Goal: Task Accomplishment & Management: Complete application form

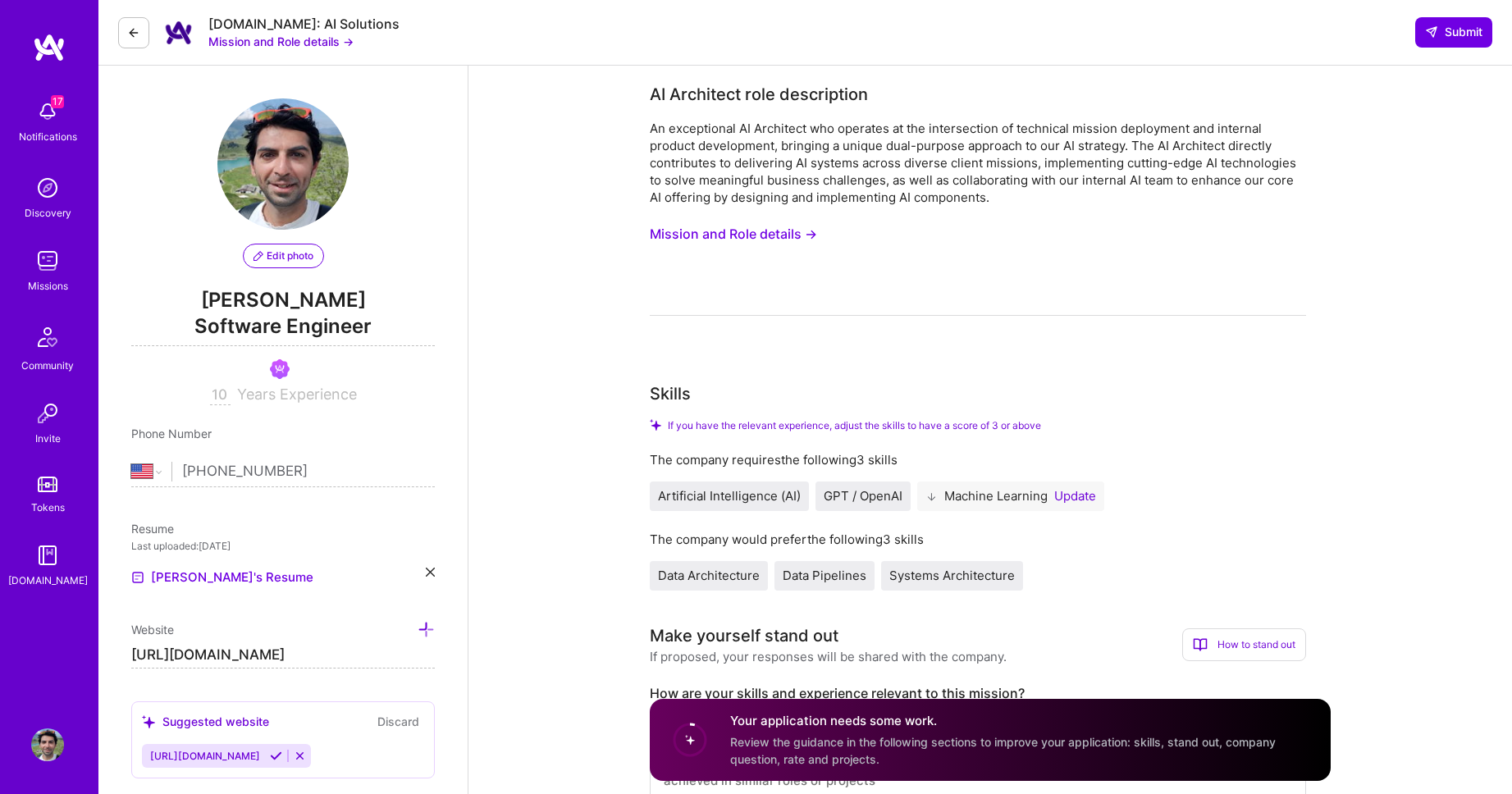
select select "US"
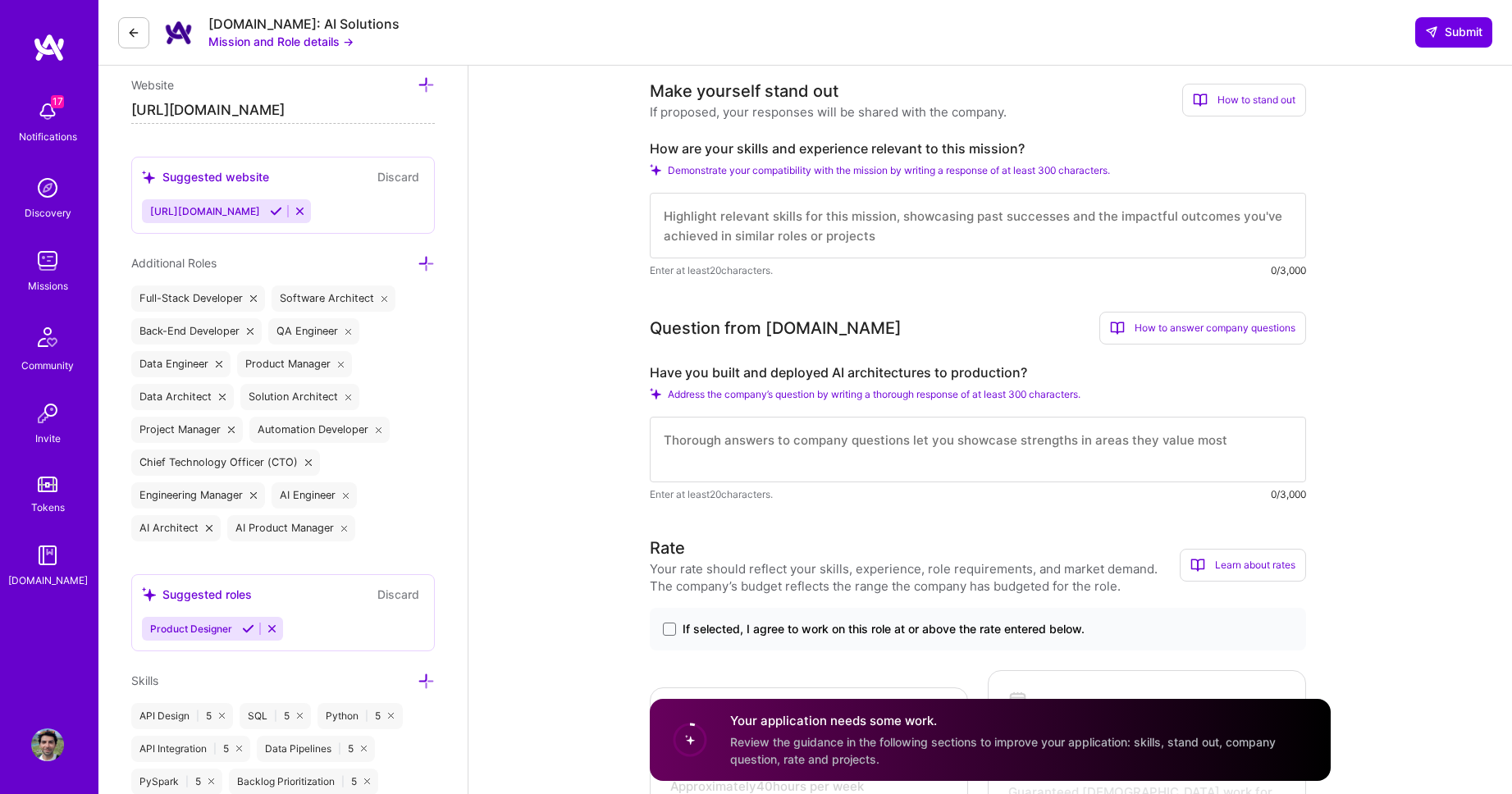
click at [61, 292] on div "Missions" at bounding box center [48, 285] width 40 height 17
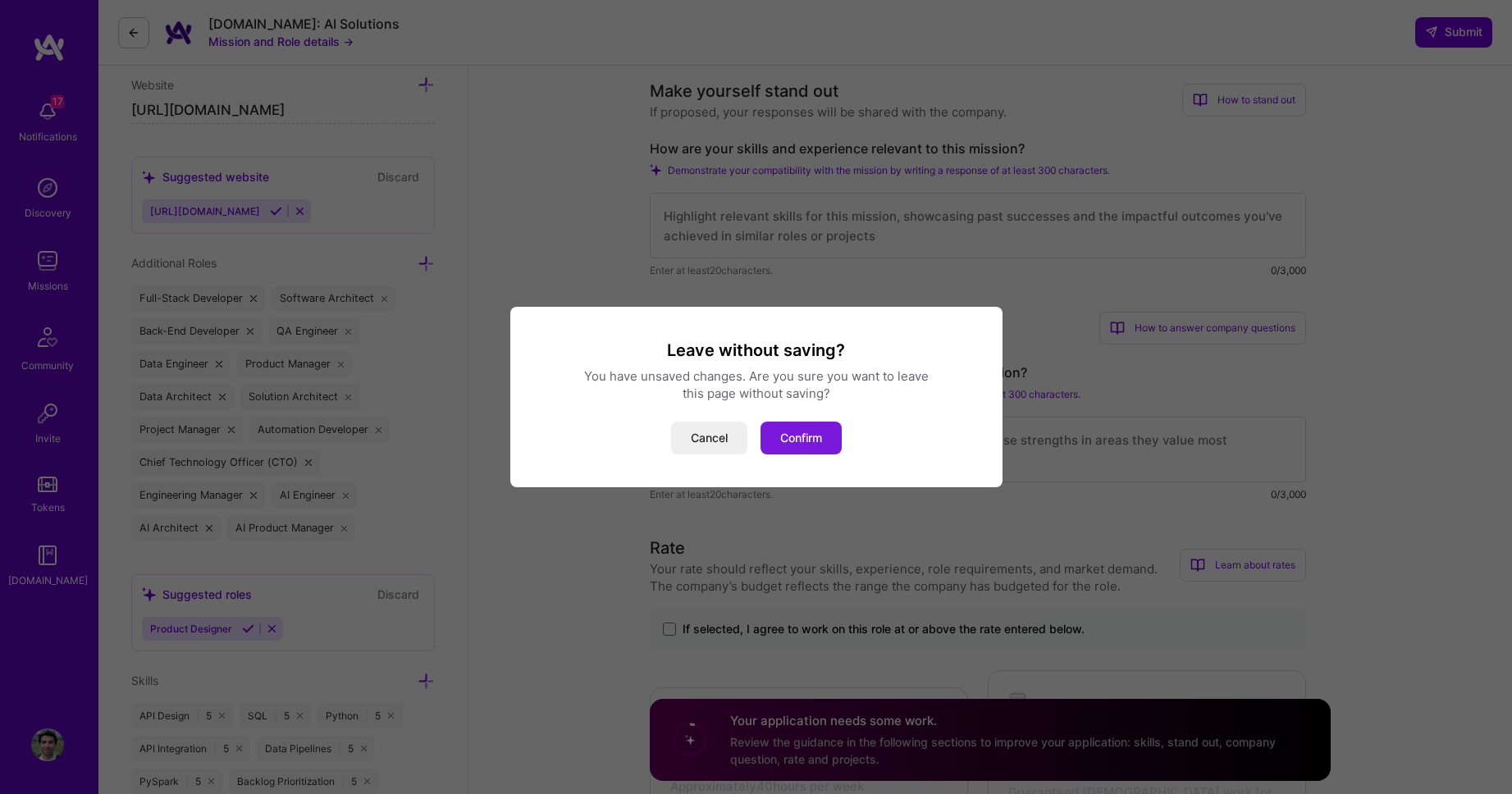
click at [807, 439] on button "Confirm" at bounding box center [801, 438] width 82 height 33
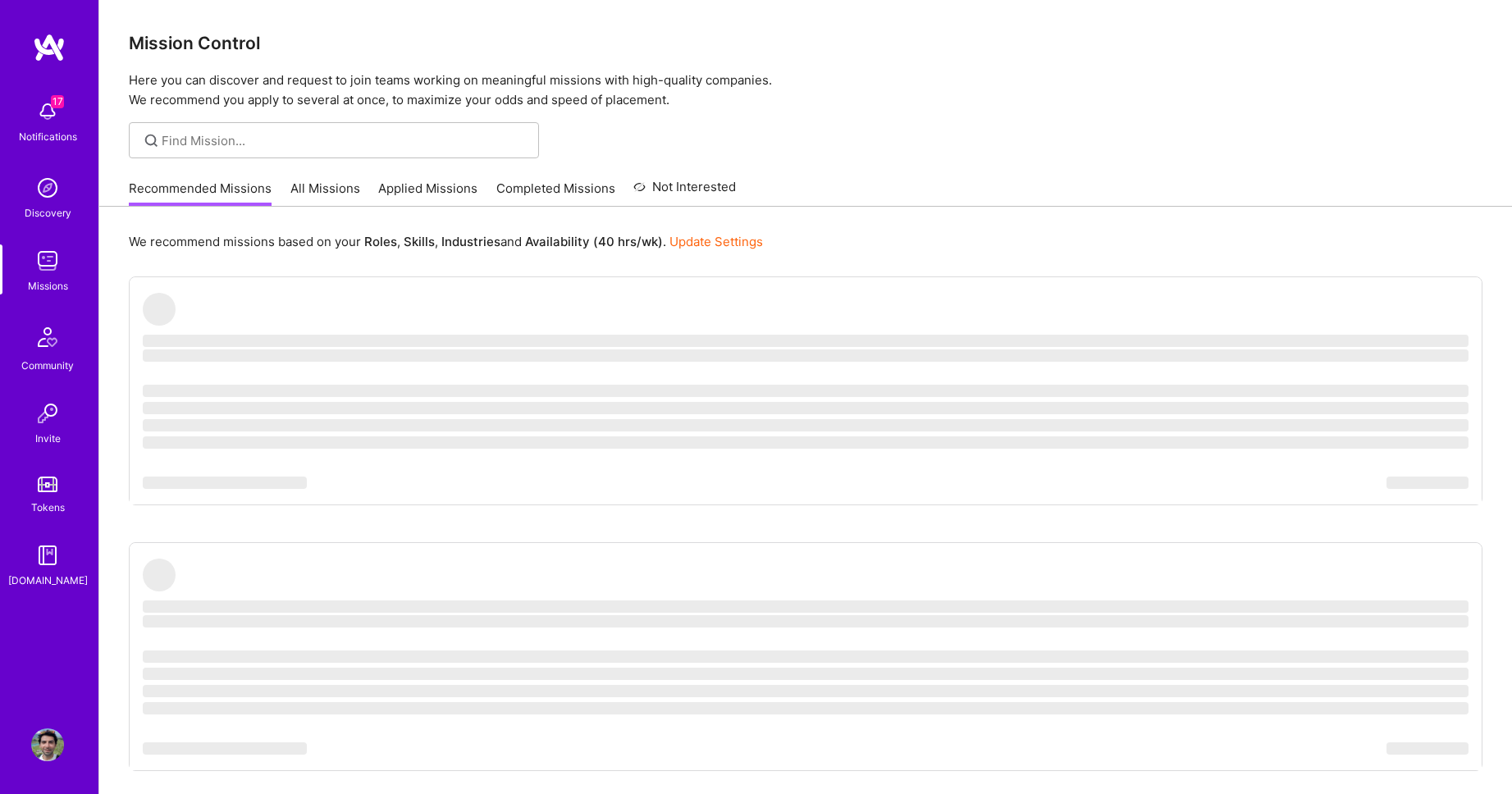
click at [302, 178] on div "Recommended Missions All Missions Applied Missions Completed Missions Not Inter…" at bounding box center [432, 188] width 607 height 35
click at [310, 189] on link "All Missions" at bounding box center [326, 193] width 70 height 27
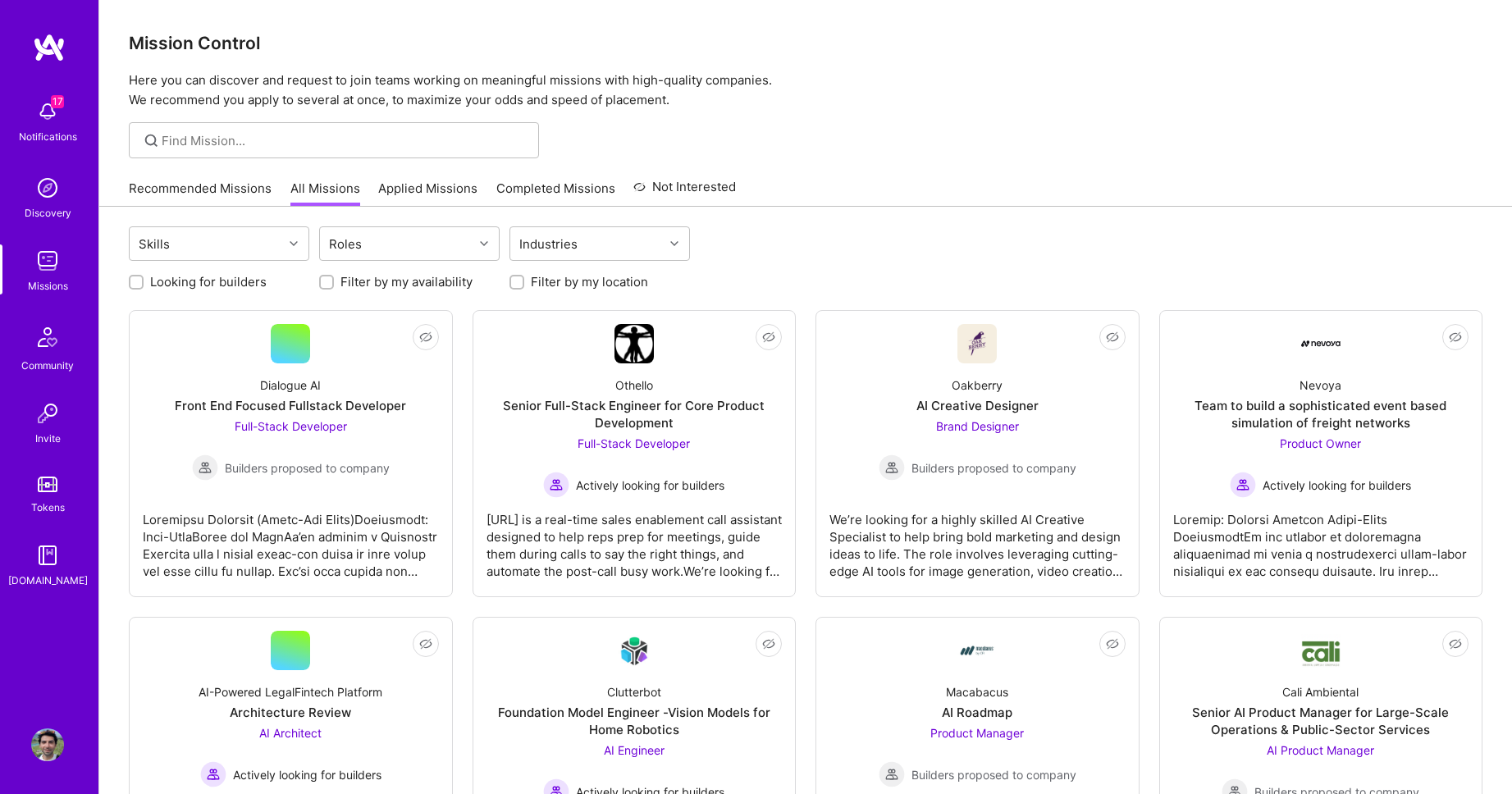
click at [175, 288] on label "Looking for builders" at bounding box center [208, 282] width 117 height 17
click at [143, 288] on input "Looking for builders" at bounding box center [137, 283] width 12 height 12
checkbox input "true"
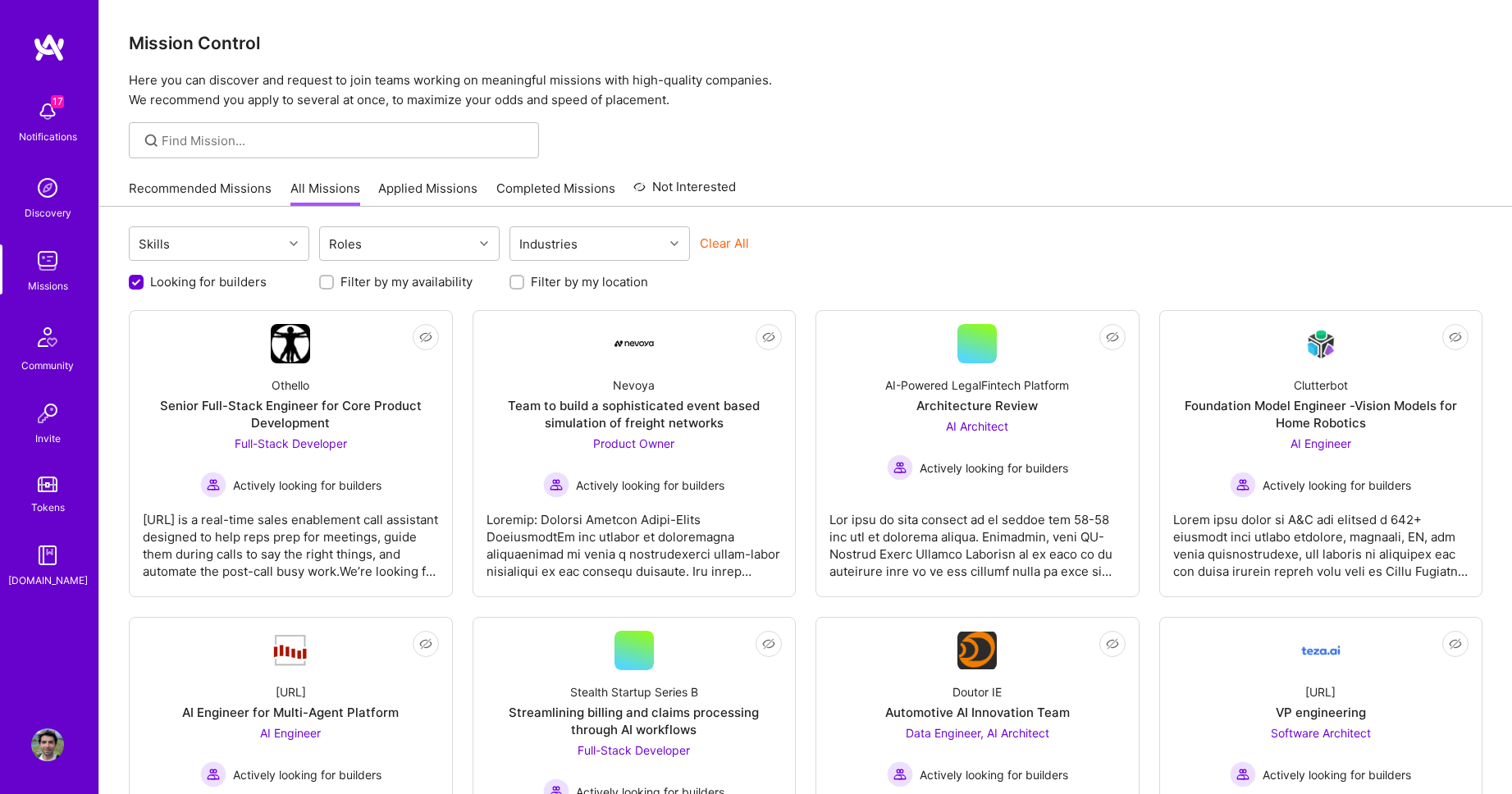
click at [604, 284] on label "Filter by my location" at bounding box center [589, 282] width 117 height 17
click at [524, 284] on input "Filter by my location" at bounding box center [518, 283] width 12 height 12
checkbox input "true"
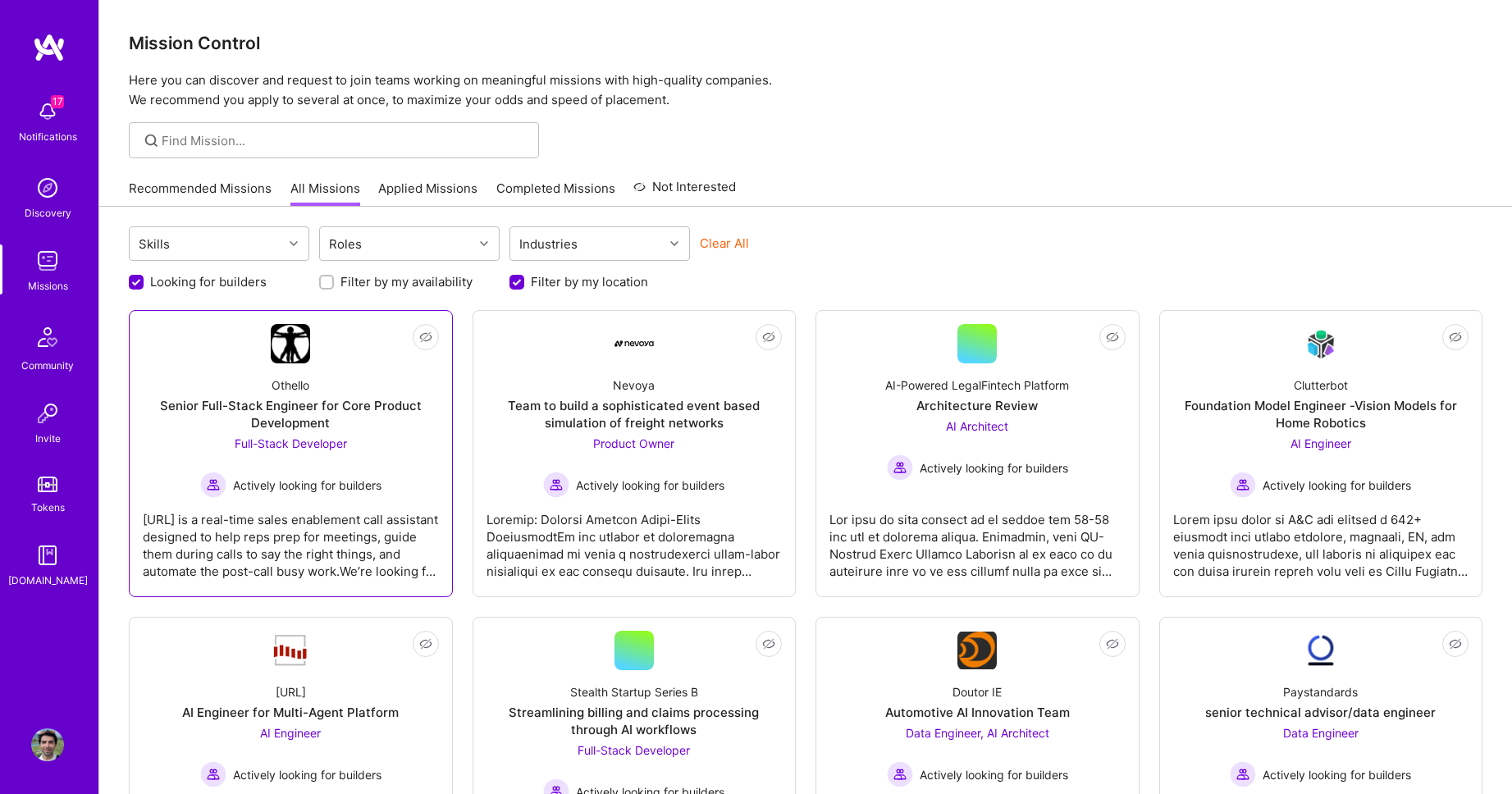
click at [339, 402] on div "Senior Full-Stack Engineer for Core Product Development" at bounding box center [291, 414] width 296 height 34
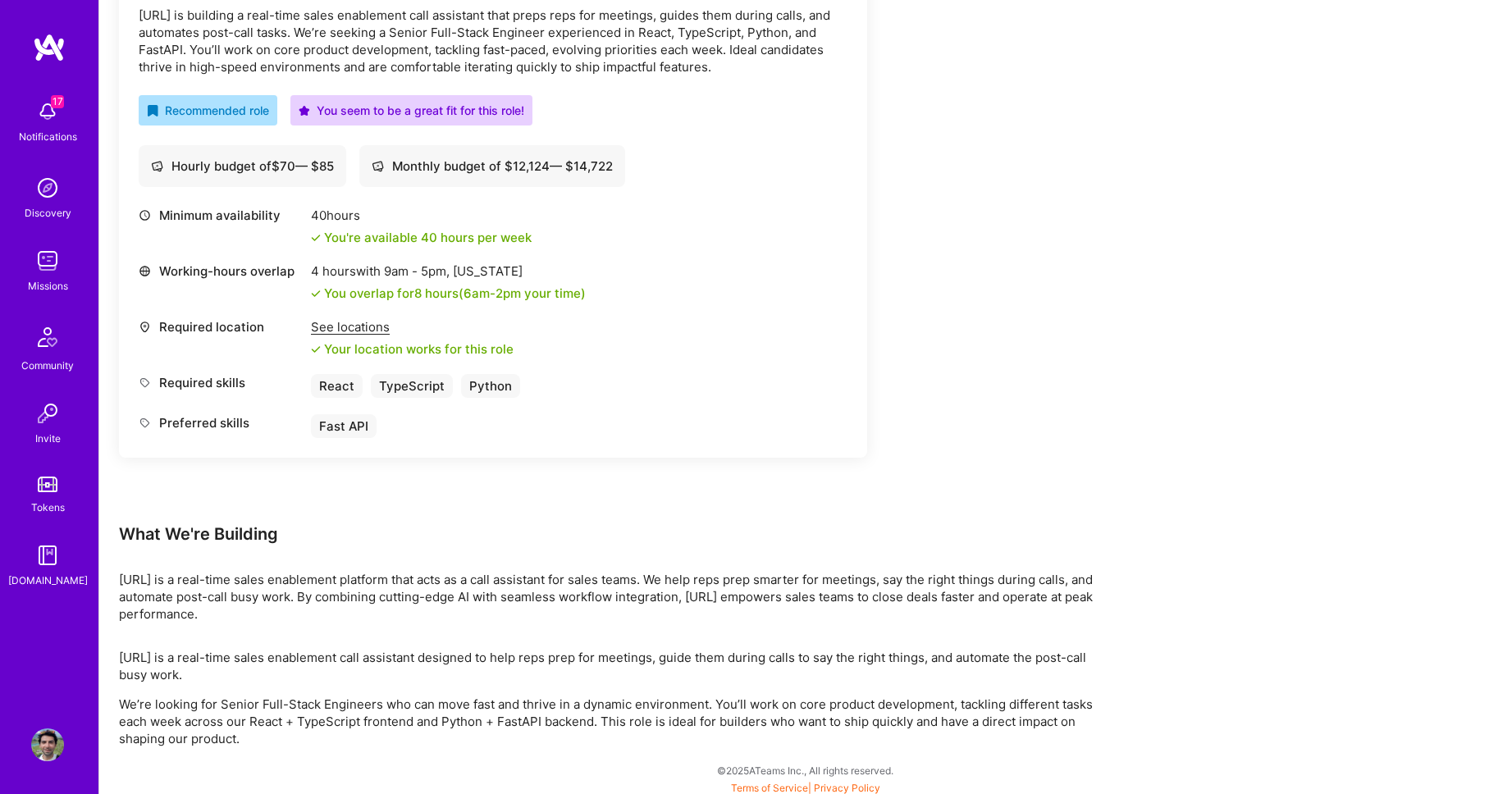
scroll to position [533, 0]
